Goal: Find specific page/section: Find specific page/section

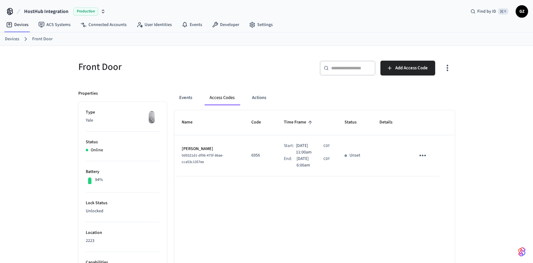
click at [256, 72] on h5 "Front Door" at bounding box center [170, 67] width 184 height 13
click at [20, 25] on link "Devices" at bounding box center [17, 24] width 32 height 11
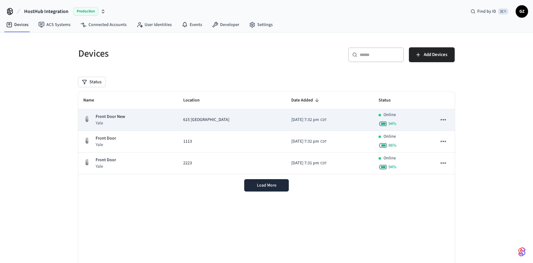
click at [209, 121] on span "615 [GEOGRAPHIC_DATA]" at bounding box center [206, 120] width 46 height 6
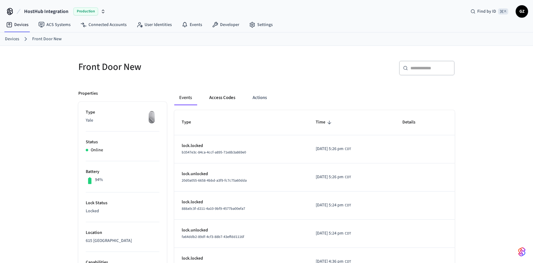
click at [222, 98] on button "Access Codes" at bounding box center [222, 97] width 36 height 15
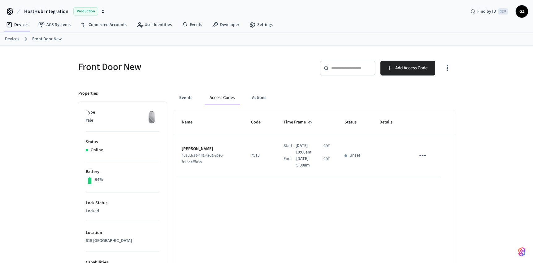
click at [14, 38] on link "Devices" at bounding box center [12, 39] width 14 height 6
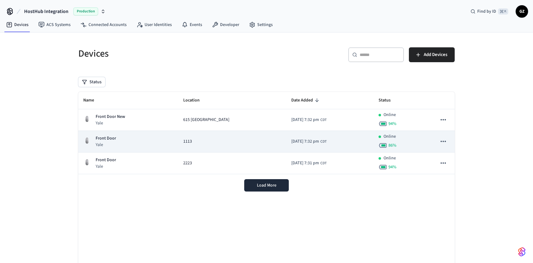
click at [104, 137] on p "Front Door" at bounding box center [106, 138] width 20 height 6
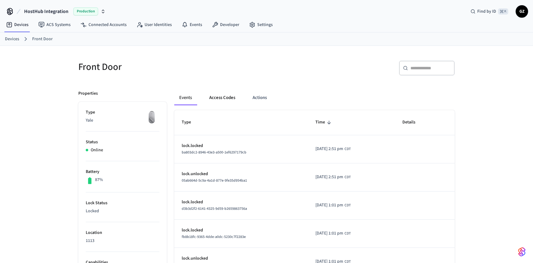
click at [215, 94] on button "Access Codes" at bounding box center [222, 97] width 36 height 15
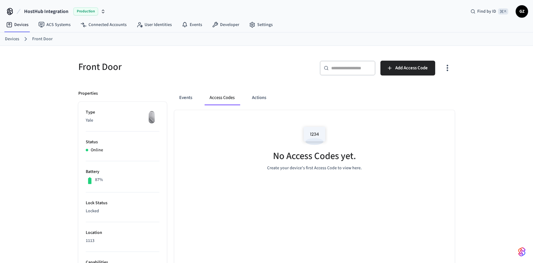
click at [14, 41] on link "Devices" at bounding box center [12, 39] width 14 height 6
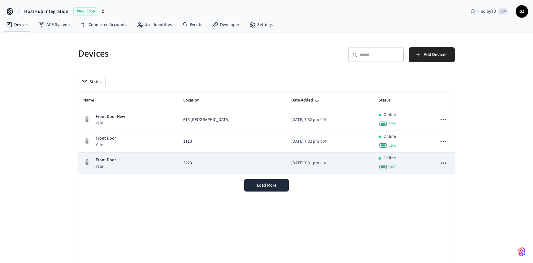
click at [155, 165] on div "Front Door Yale" at bounding box center [128, 163] width 90 height 13
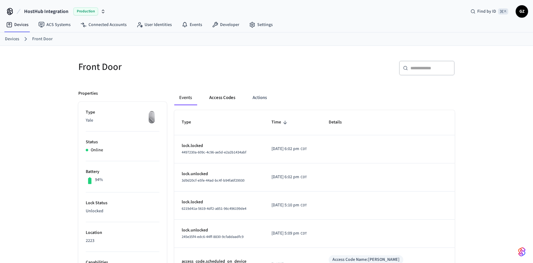
click at [226, 96] on button "Access Codes" at bounding box center [222, 97] width 36 height 15
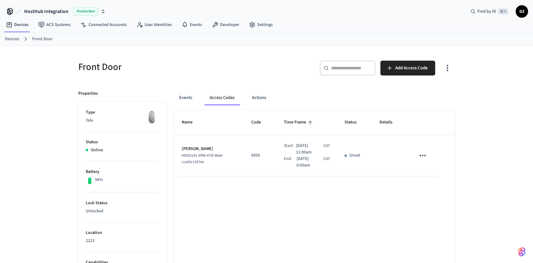
click at [171, 69] on h5 "Front Door" at bounding box center [170, 67] width 184 height 13
